Goal: Information Seeking & Learning: Learn about a topic

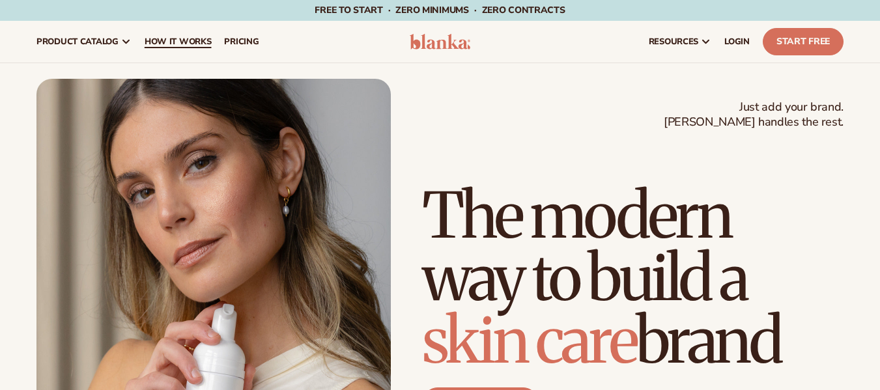
click at [166, 44] on span "How It Works" at bounding box center [178, 41] width 67 height 10
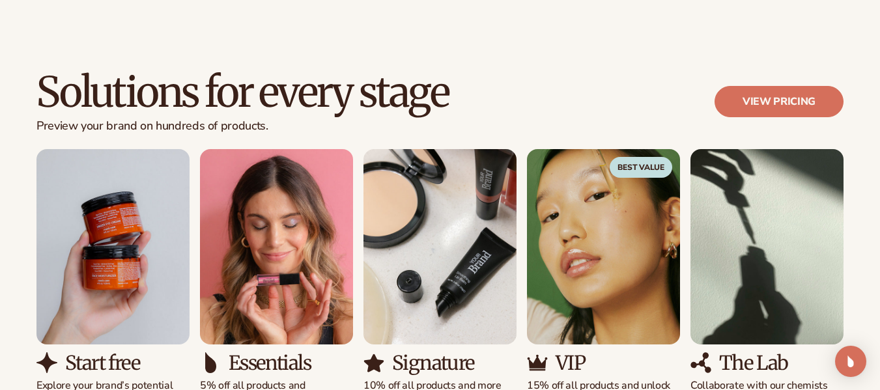
scroll to position [964, 0]
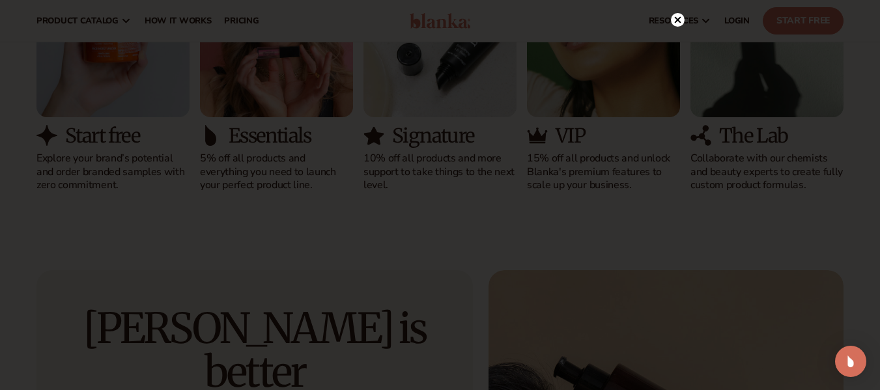
click at [676, 14] on circle at bounding box center [678, 20] width 14 height 14
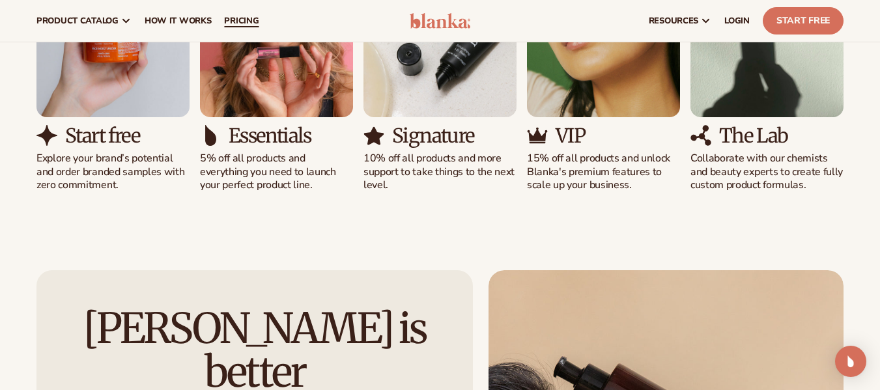
click at [243, 17] on span "pricing" at bounding box center [241, 21] width 35 height 10
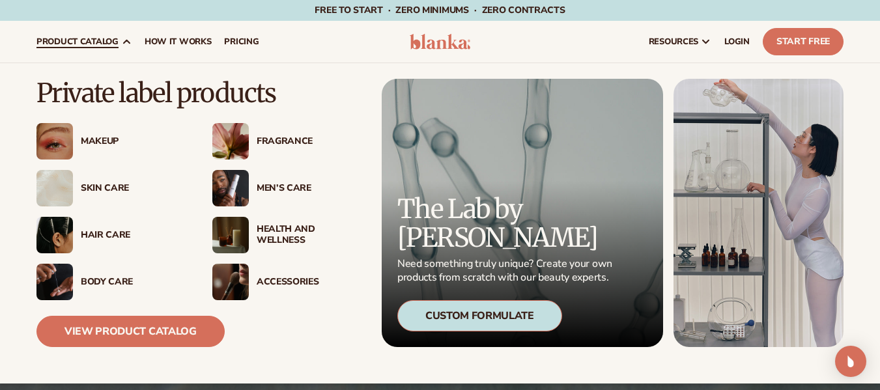
click at [70, 40] on span "product catalog" at bounding box center [77, 41] width 82 height 10
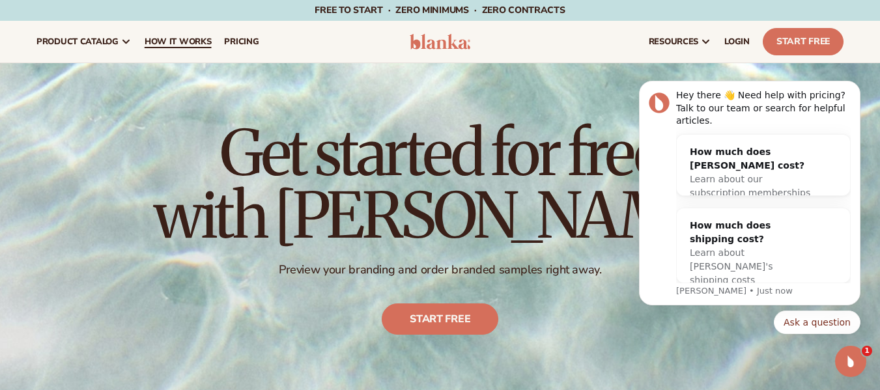
click at [188, 38] on span "How It Works" at bounding box center [178, 41] width 67 height 10
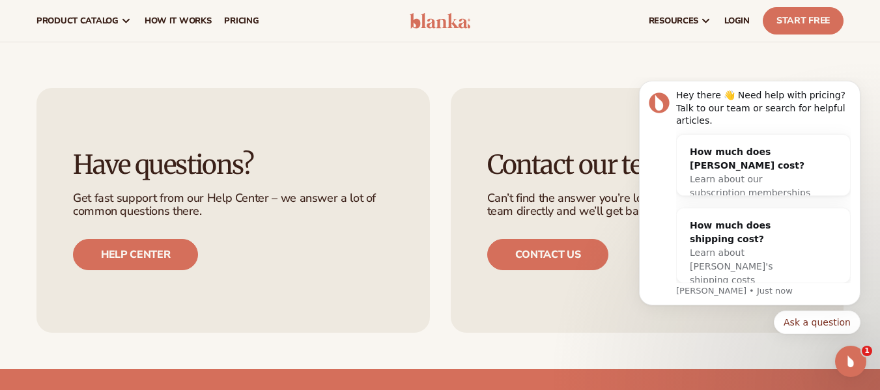
scroll to position [2557, 0]
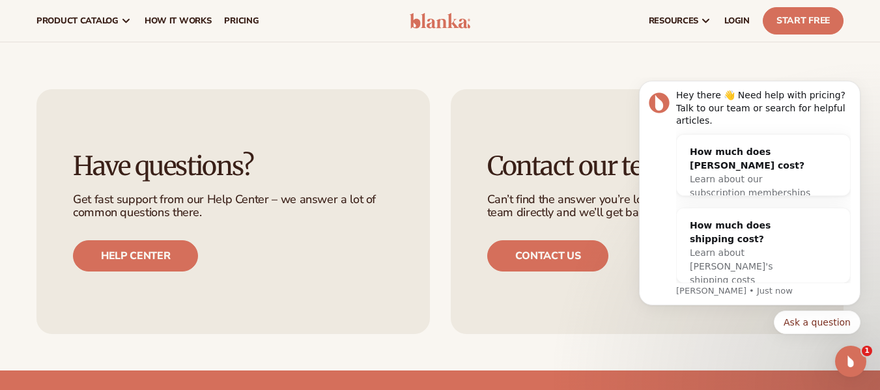
click at [559, 238] on div "Contact our team Can’t find the answer you’re looking for? Reach out to our tea…" at bounding box center [647, 211] width 393 height 245
click at [553, 240] on link "Contact us" at bounding box center [548, 255] width 122 height 31
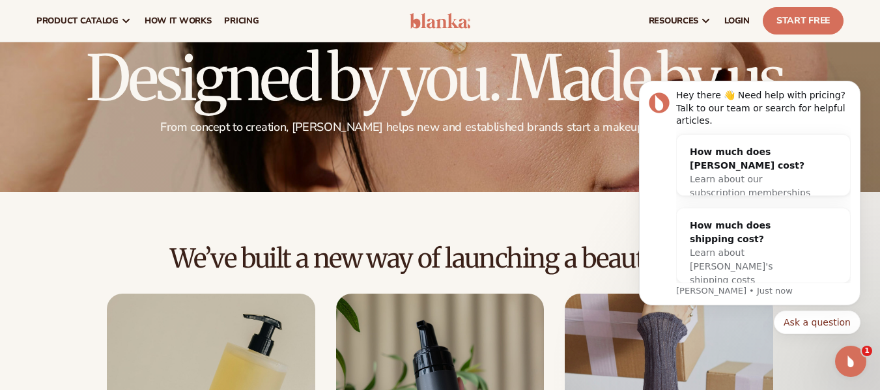
scroll to position [0, 0]
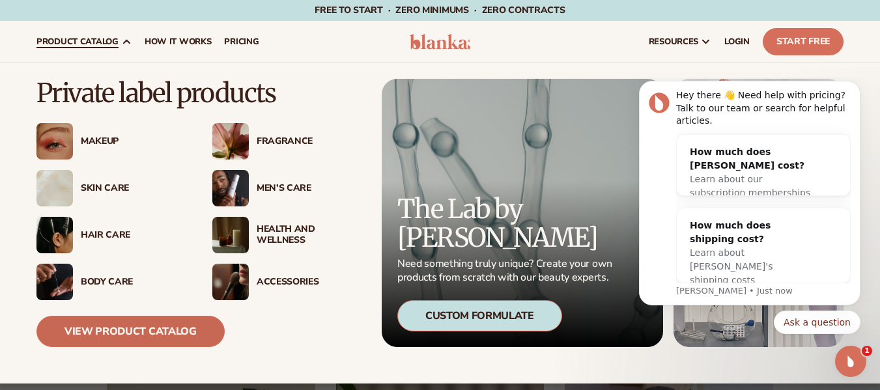
click at [163, 331] on link "View Product Catalog" at bounding box center [130, 331] width 188 height 31
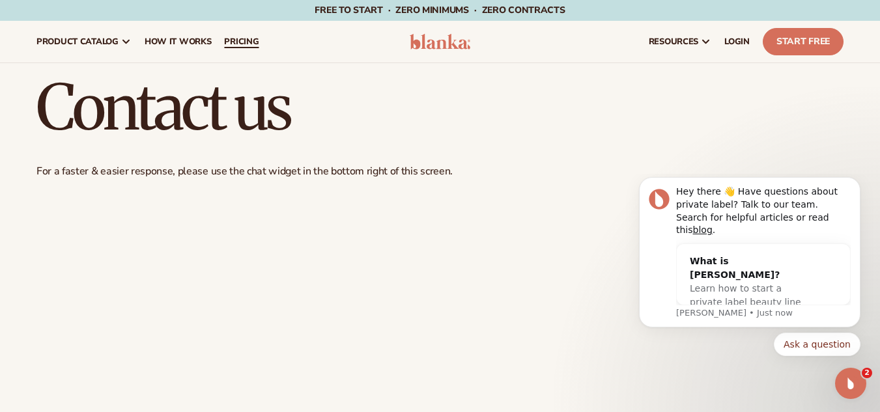
click at [242, 39] on span "pricing" at bounding box center [241, 41] width 35 height 10
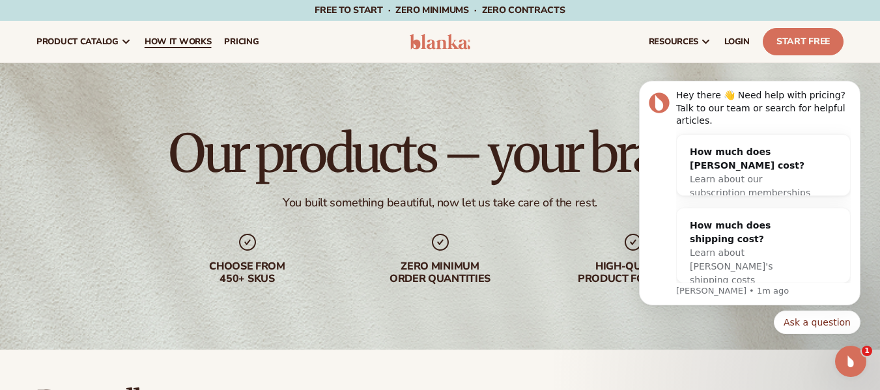
click at [173, 42] on span "How It Works" at bounding box center [178, 41] width 67 height 10
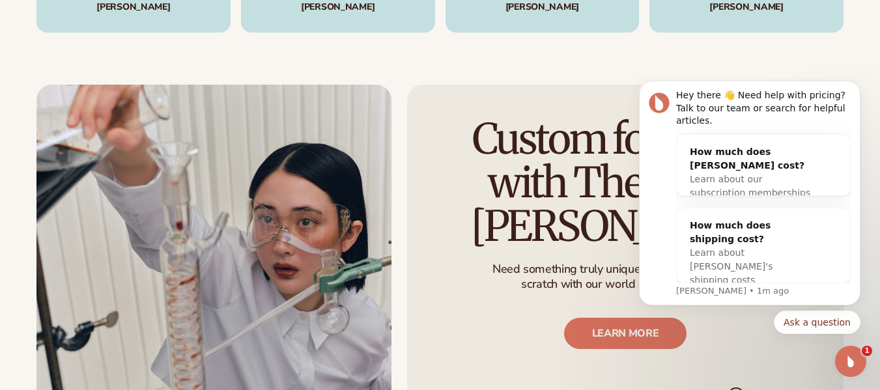
scroll to position [2144, 0]
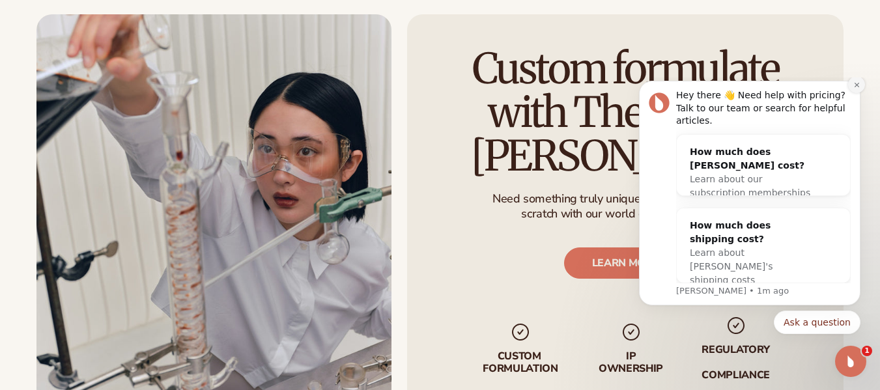
click at [860, 89] on icon "Dismiss notification" at bounding box center [856, 84] width 7 height 7
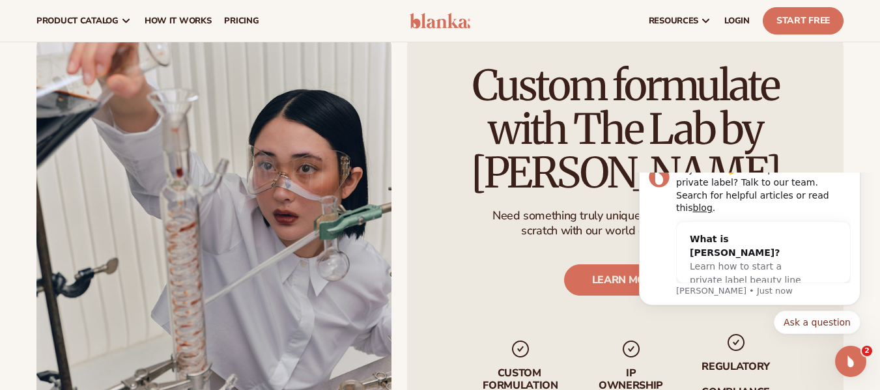
scroll to position [0, 0]
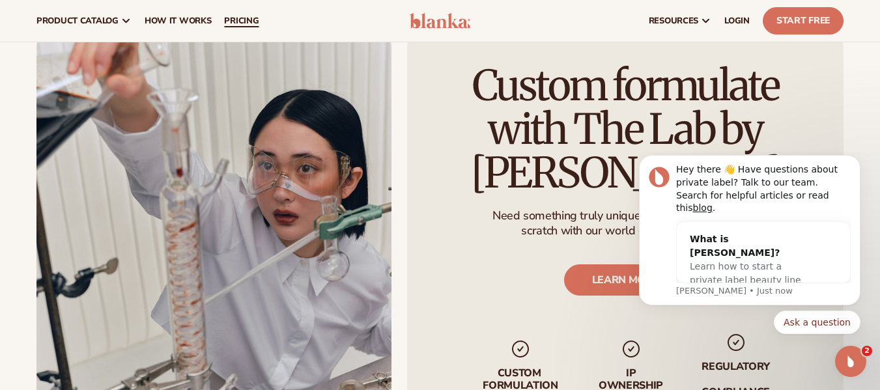
click at [252, 16] on span "pricing" at bounding box center [241, 21] width 35 height 10
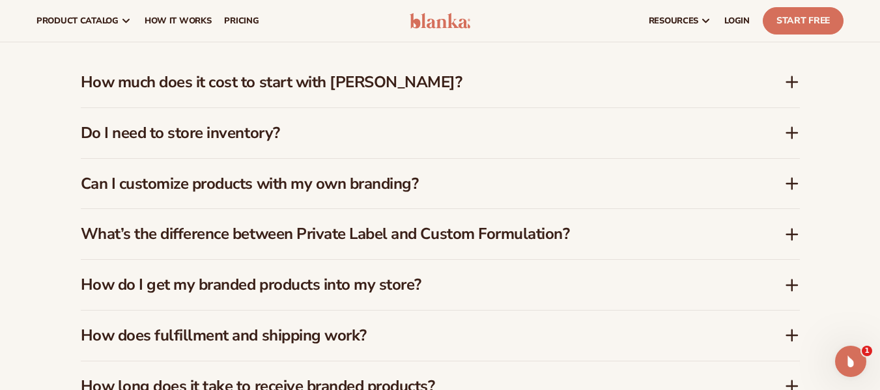
scroll to position [1857, 0]
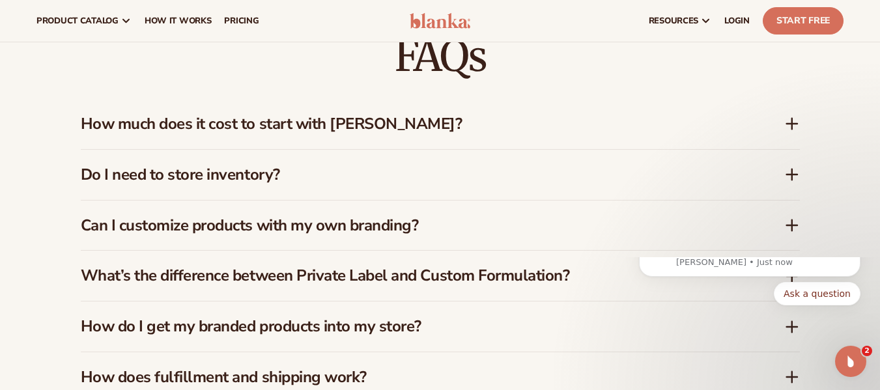
click at [272, 124] on div "How much does it cost to start with [PERSON_NAME]?" at bounding box center [440, 124] width 719 height 50
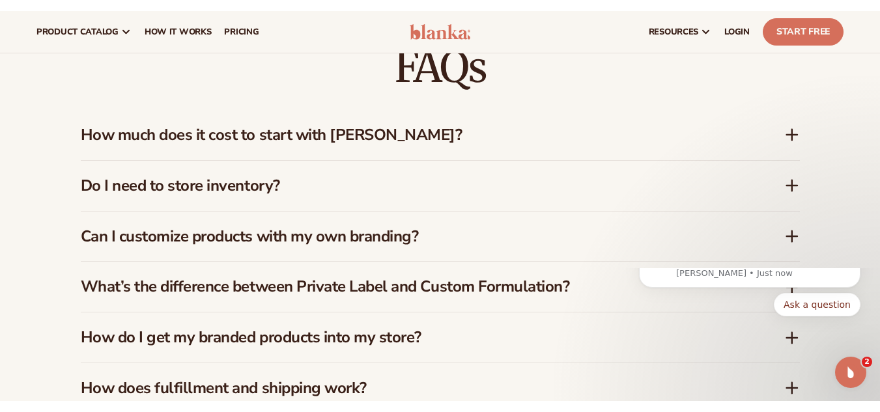
scroll to position [0, 0]
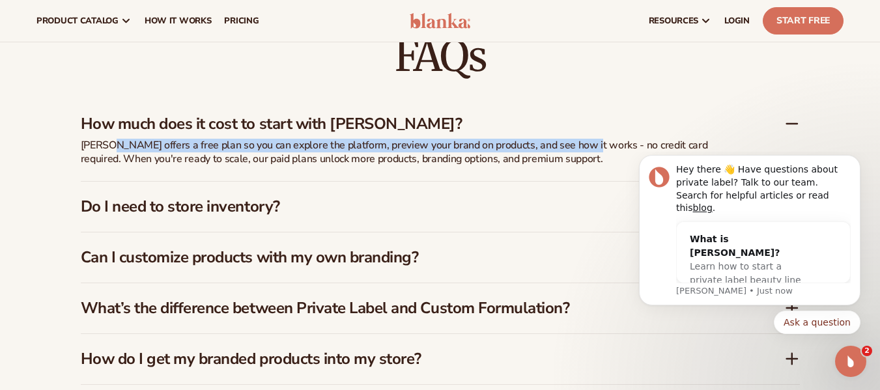
drag, startPoint x: 111, startPoint y: 132, endPoint x: 584, endPoint y: 130, distance: 472.8
click at [584, 139] on p "Blanka offers a free plan so you can explore the platform, preview your brand o…" at bounding box center [406, 152] width 651 height 27
copy p "offers a free plan so you can explore the platform, preview your brand on produ…"
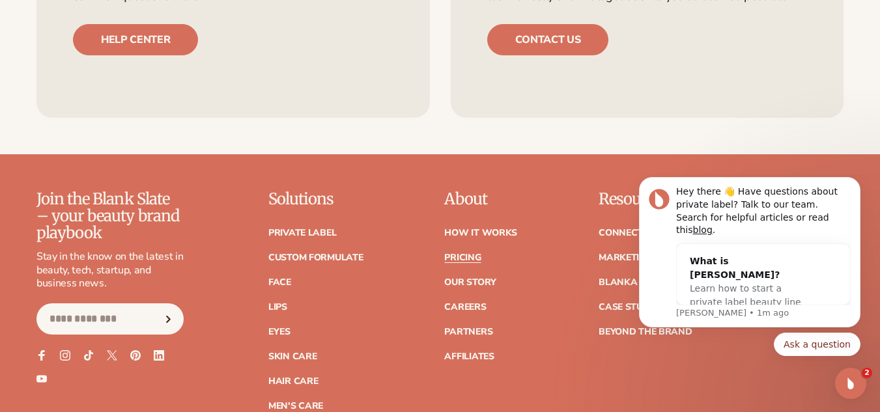
scroll to position [2879, 0]
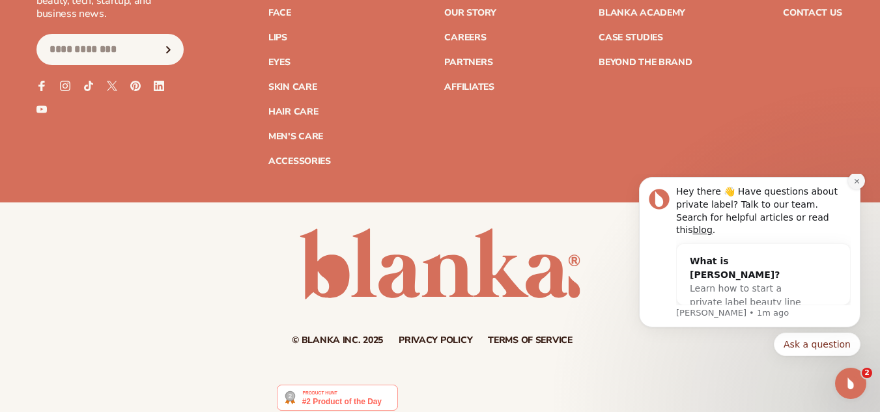
click at [857, 189] on button "Dismiss notification" at bounding box center [856, 181] width 17 height 17
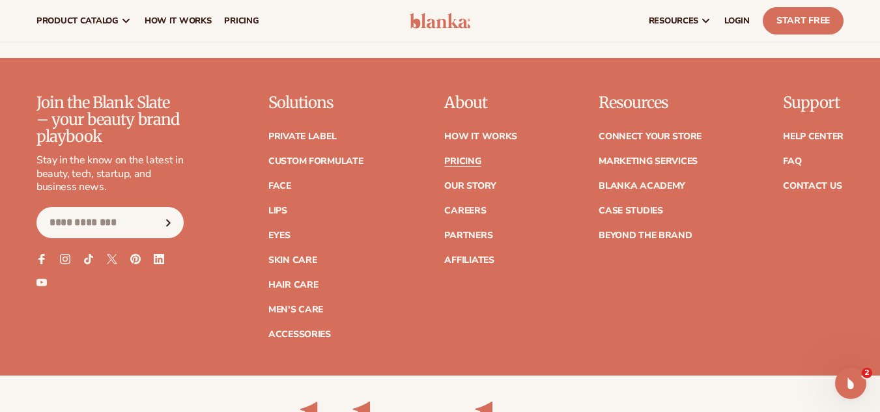
scroll to position [2704, 0]
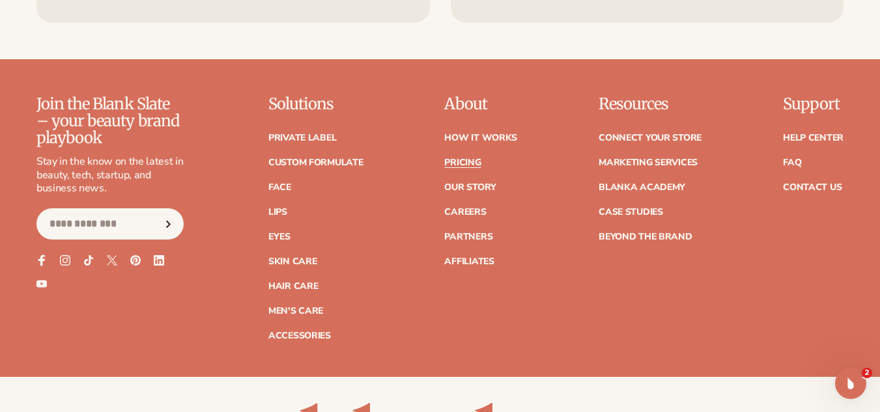
click at [40, 255] on icon at bounding box center [41, 260] width 11 height 11
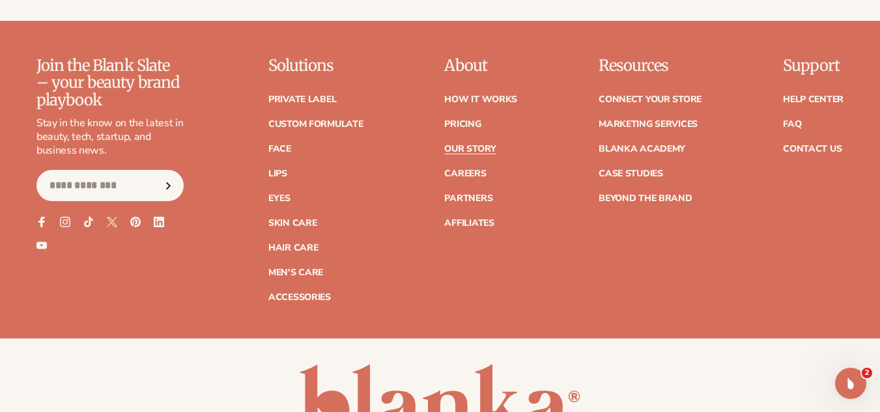
click at [483, 145] on link "Our Story" at bounding box center [469, 149] width 51 height 9
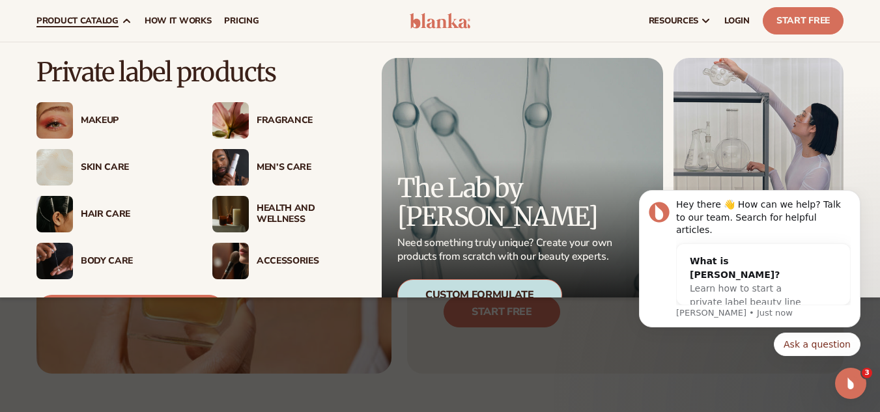
scroll to position [98, 0]
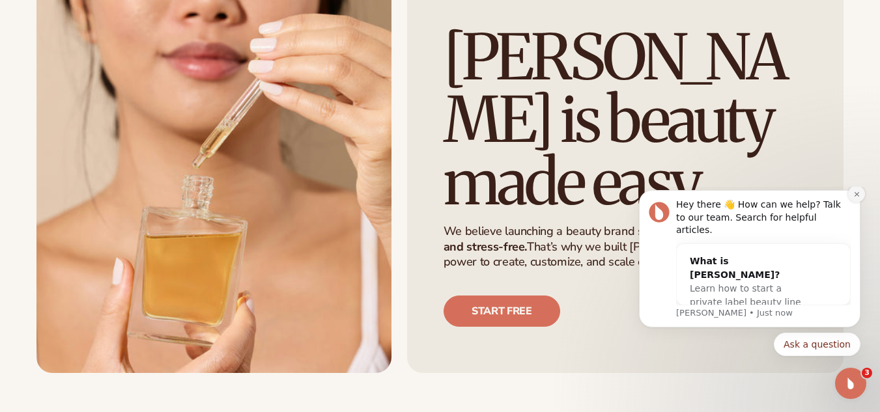
click at [855, 198] on icon "Dismiss notification" at bounding box center [856, 194] width 7 height 7
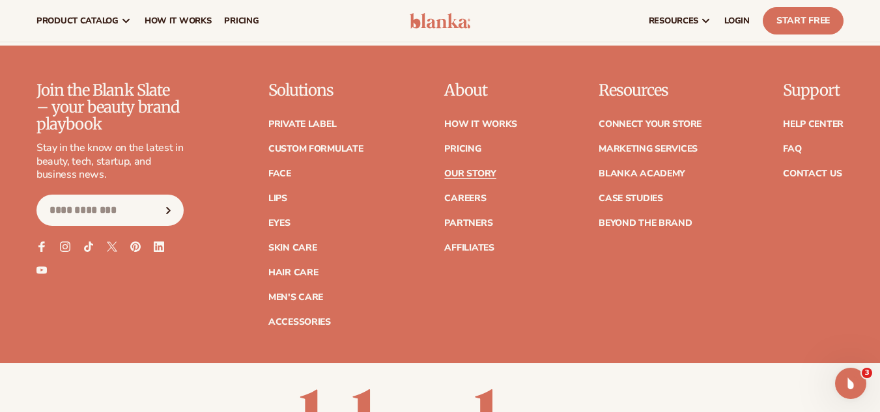
scroll to position [3374, 0]
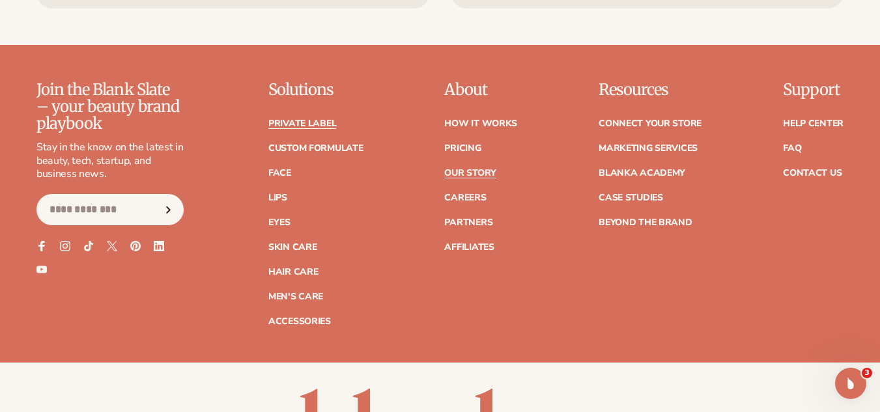
click at [324, 128] on link "Private label" at bounding box center [302, 123] width 68 height 9
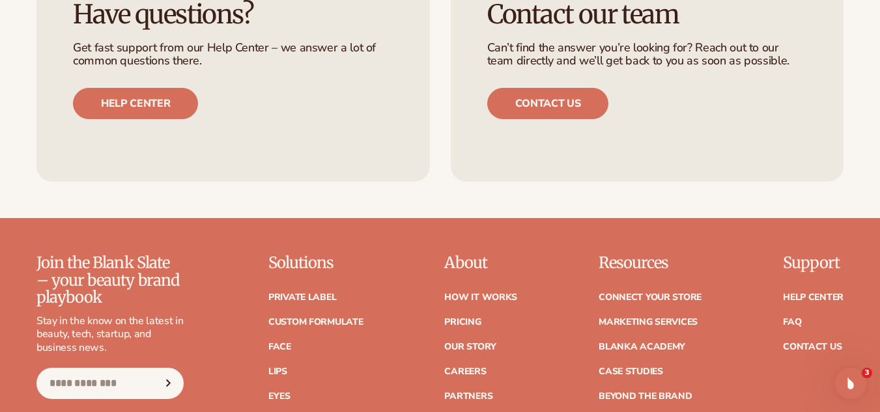
scroll to position [2079, 0]
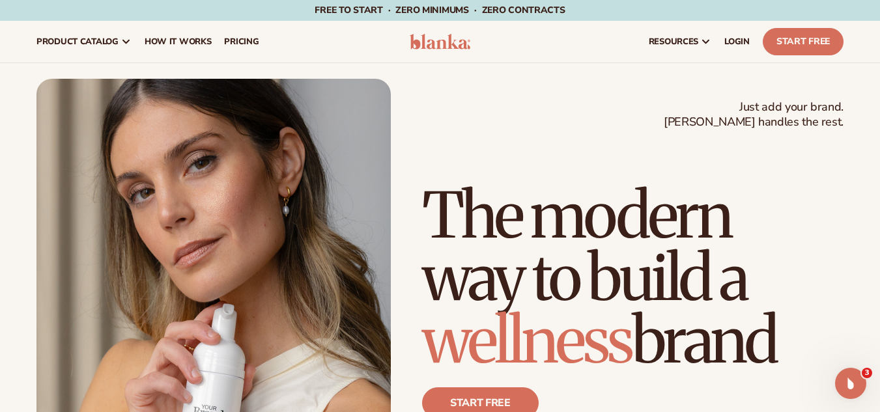
scroll to position [4702, 0]
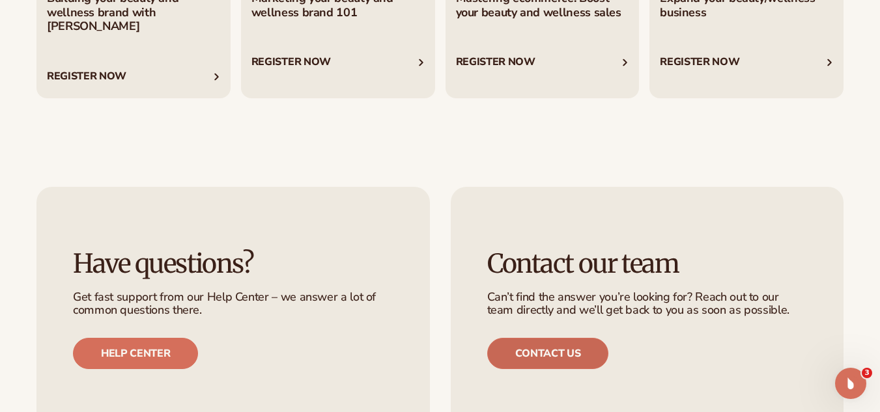
click at [578, 338] on link "Contact us" at bounding box center [548, 353] width 122 height 31
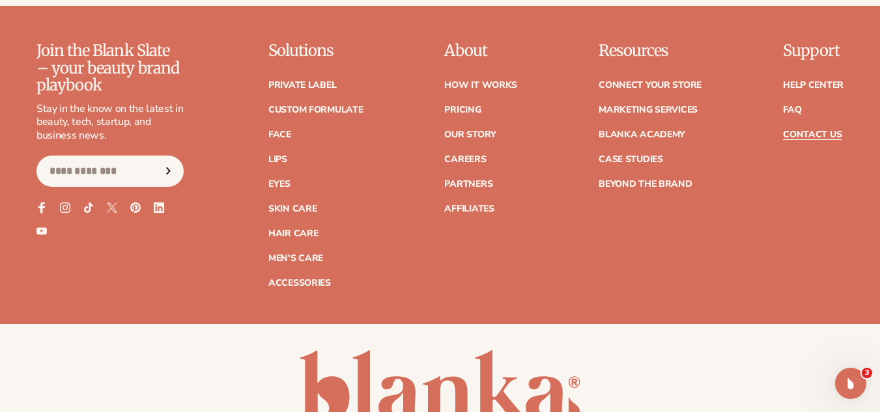
click at [38, 205] on icon at bounding box center [41, 207] width 11 height 11
